Goal: Transaction & Acquisition: Purchase product/service

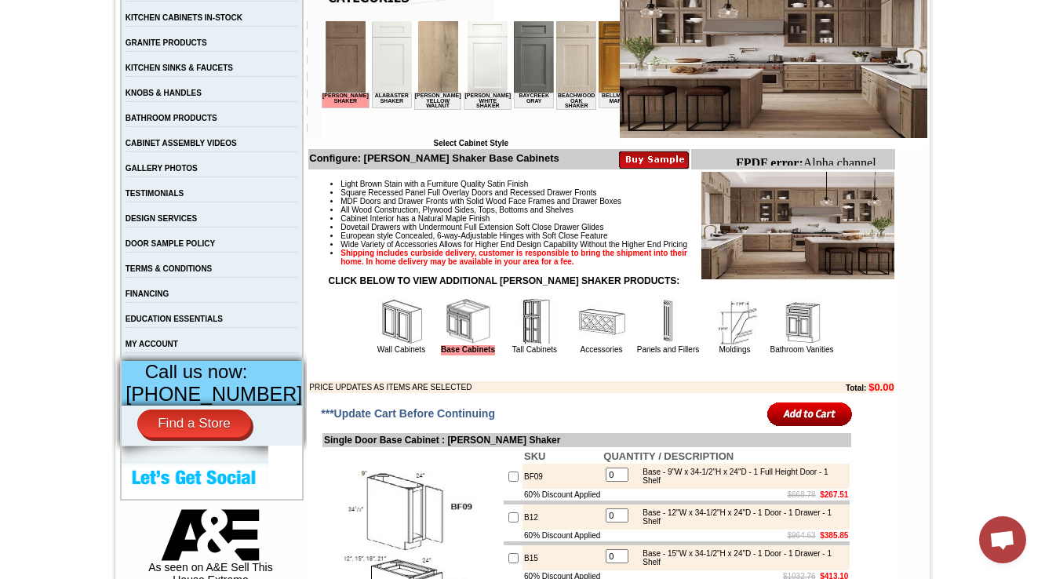
scroll to position [314, 0]
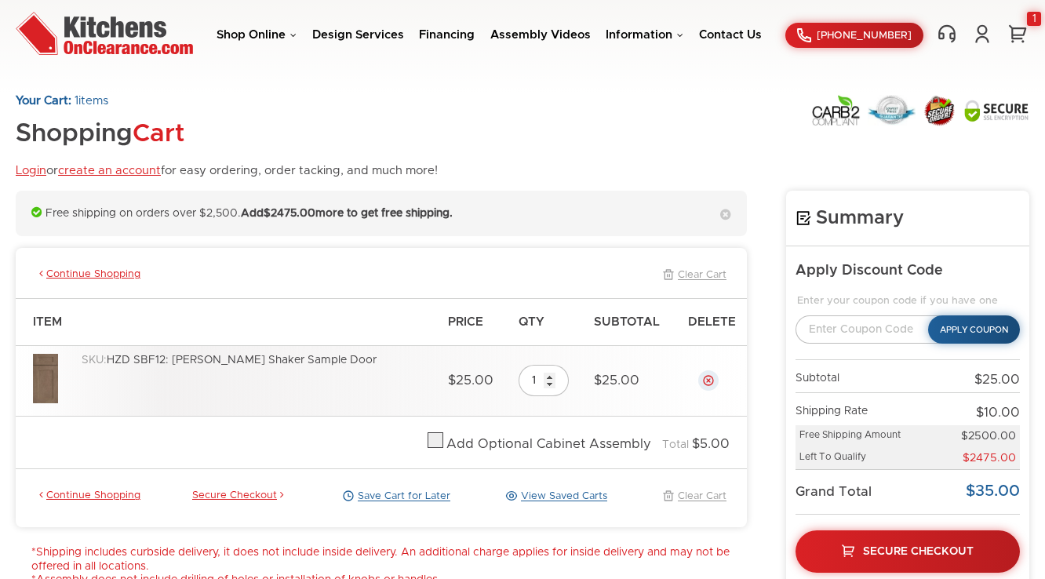
click at [708, 378] on link "Delete" at bounding box center [708, 380] width 13 height 13
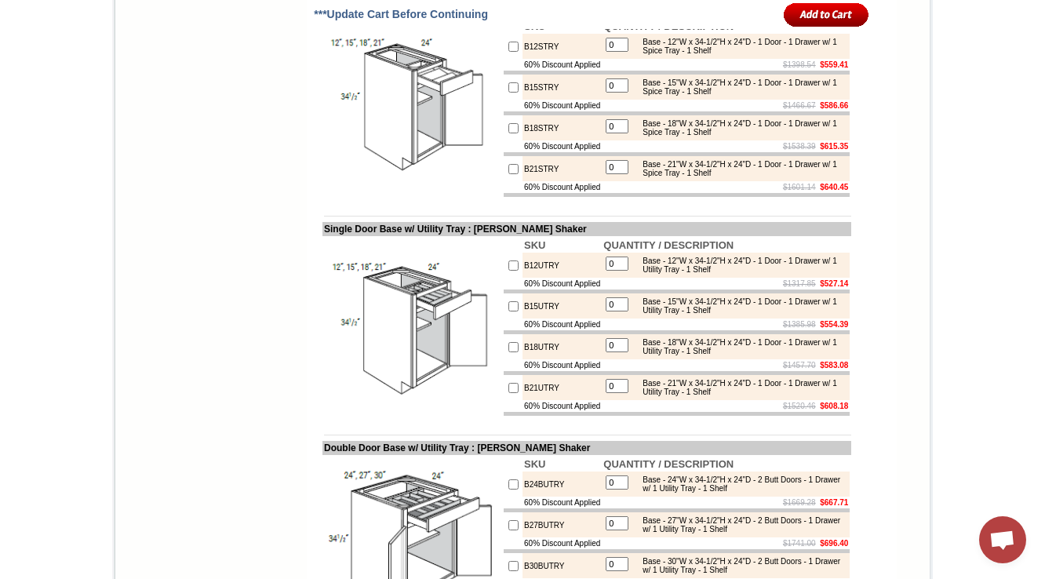
scroll to position [4016, 0]
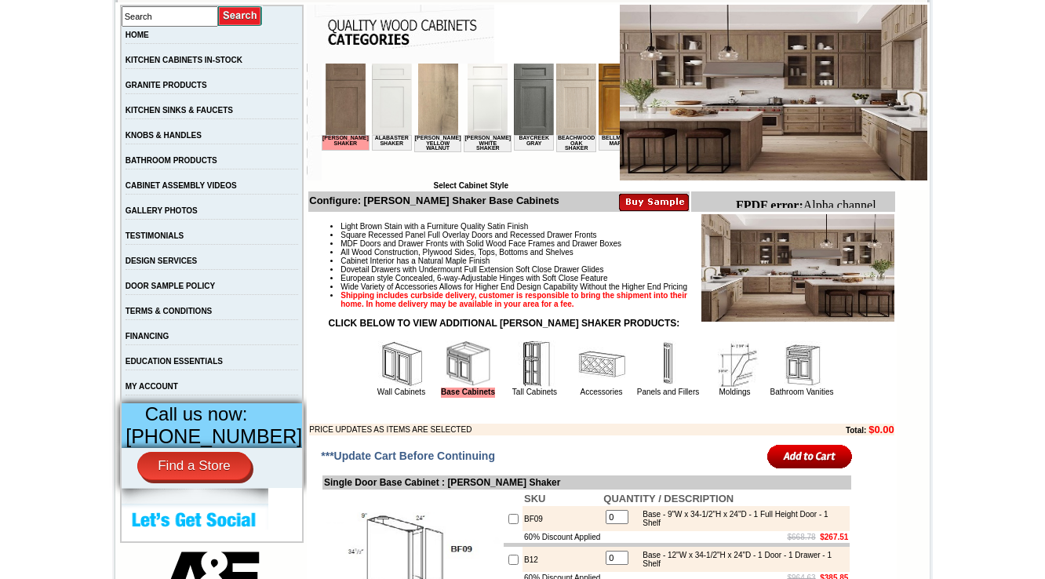
scroll to position [314, 0]
